Goal: Communication & Community: Answer question/provide support

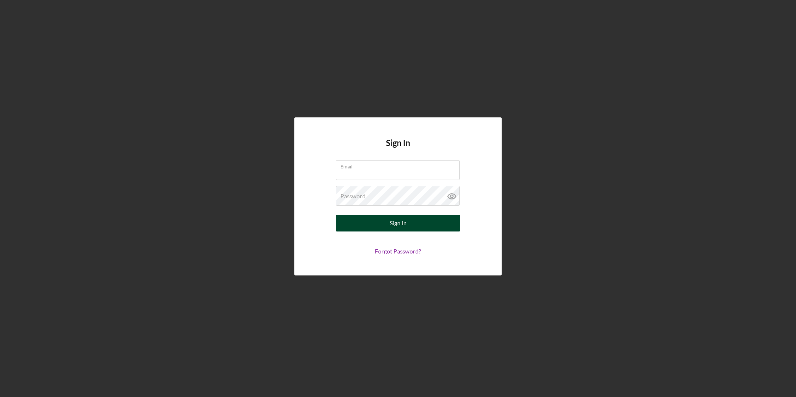
type input "[PERSON_NAME][EMAIL_ADDRESS][PERSON_NAME][DOMAIN_NAME]"
click at [395, 223] on div "Sign In" at bounding box center [398, 223] width 17 height 17
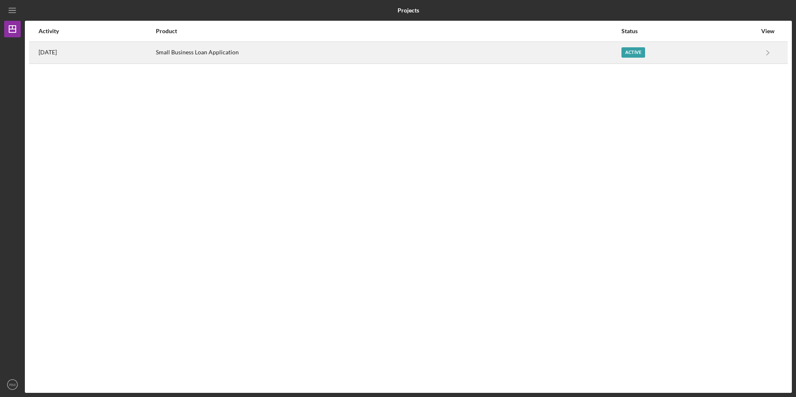
click at [695, 51] on div "Active" at bounding box center [688, 52] width 135 height 21
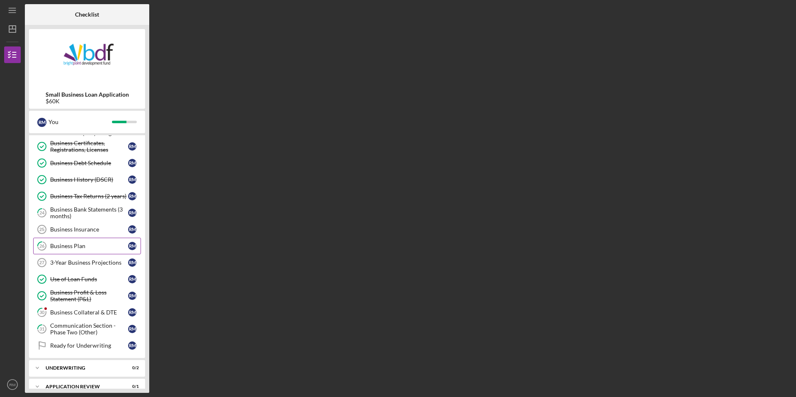
scroll to position [166, 0]
click at [76, 312] on div "Business Collateral & DTE" at bounding box center [89, 311] width 78 height 7
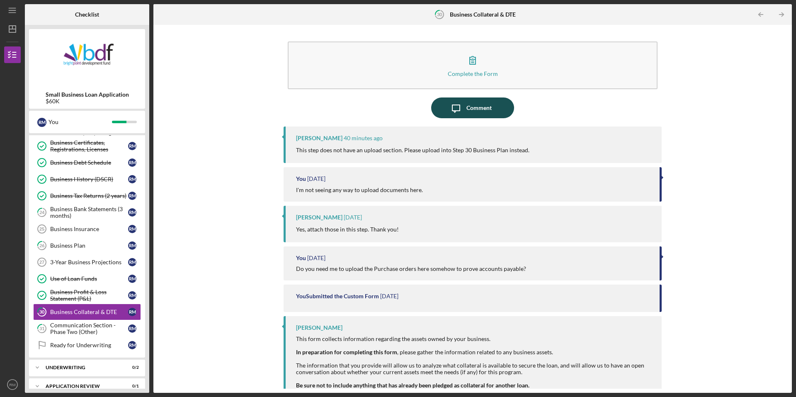
click at [483, 107] on div "Comment" at bounding box center [478, 107] width 25 height 21
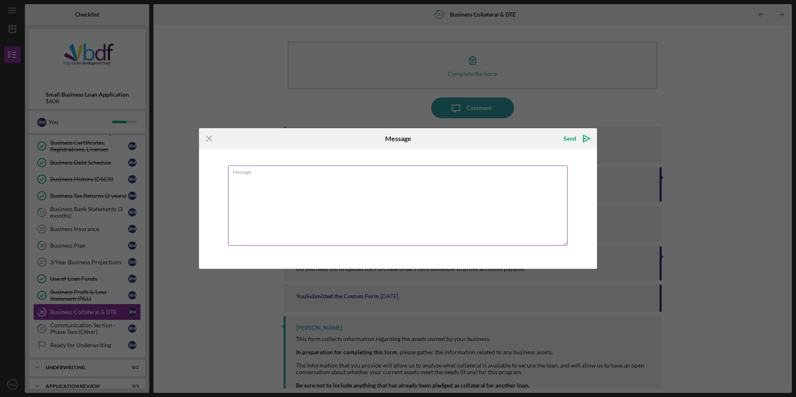
click at [274, 187] on textarea "Message" at bounding box center [397, 205] width 339 height 80
type textarea "Sounds good, I'll get those uploaded this evening, thank you!"
click at [587, 136] on icon "Icon/icon-invite-send" at bounding box center [586, 138] width 21 height 21
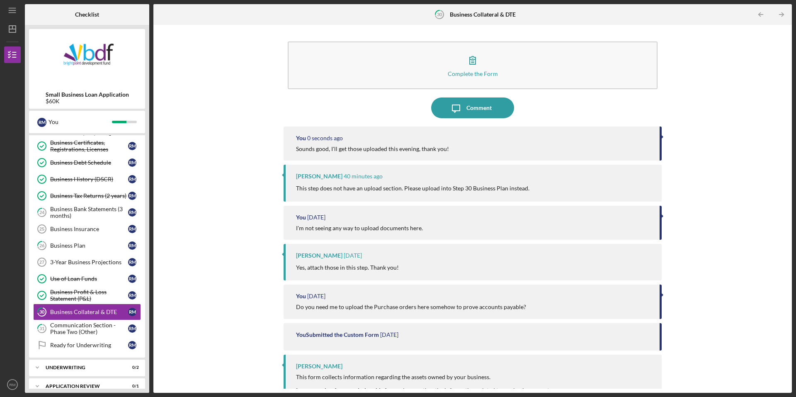
click at [254, 116] on div "Complete the Form Form Icon/Message Comment You 0 seconds ago Sounds good, I'll…" at bounding box center [473, 208] width 630 height 359
